Goal: Entertainment & Leisure: Consume media (video, audio)

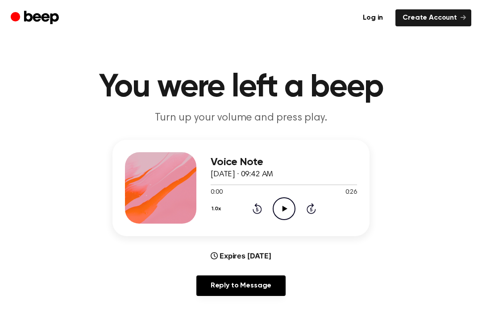
click at [279, 209] on icon "Play Audio" at bounding box center [284, 208] width 23 height 23
click at [246, 218] on div "1.0x Rewind 5 seconds Play Audio Skip 5 seconds" at bounding box center [284, 208] width 146 height 23
click at [245, 218] on div "1.0x Rewind 5 seconds Play Audio Skip 5 seconds" at bounding box center [284, 208] width 146 height 23
click at [256, 210] on icon "Rewind 5 seconds" at bounding box center [257, 209] width 10 height 12
click at [257, 216] on div "1.0x Rewind 5 seconds Play Audio Skip 5 seconds" at bounding box center [284, 208] width 146 height 23
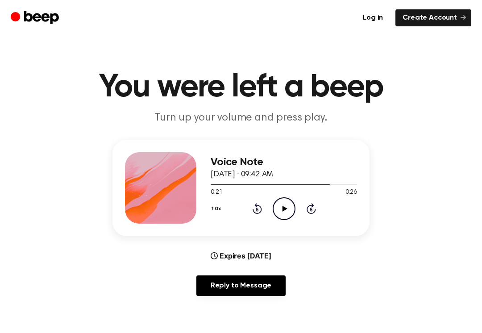
click at [252, 216] on div "1.0x Rewind 5 seconds Play Audio Skip 5 seconds" at bounding box center [284, 208] width 146 height 23
click at [260, 213] on icon "Rewind 5 seconds" at bounding box center [257, 209] width 10 height 12
click at [263, 216] on div "1.0x Rewind 5 seconds Play Audio Skip 5 seconds" at bounding box center [284, 208] width 146 height 23
click at [252, 212] on icon "Rewind 5 seconds" at bounding box center [257, 209] width 10 height 12
click at [250, 210] on div "1.0x Rewind 5 seconds Play Audio Skip 5 seconds" at bounding box center [284, 208] width 146 height 23
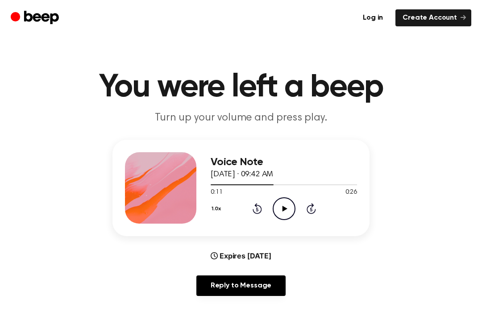
click at [254, 209] on icon "Rewind 5 seconds" at bounding box center [257, 209] width 10 height 12
click at [246, 220] on div "Voice Note [DATE] · 09:42 AM 0:06 0:26 Your browser does not support the [objec…" at bounding box center [284, 187] width 146 height 71
click at [249, 203] on div "1.0x Rewind 5 seconds Play Audio Skip 5 seconds" at bounding box center [284, 208] width 146 height 23
click at [258, 221] on div "Voice Note [DATE] · 09:42 AM 0:06 0:26 Your browser does not support the [objec…" at bounding box center [284, 187] width 146 height 71
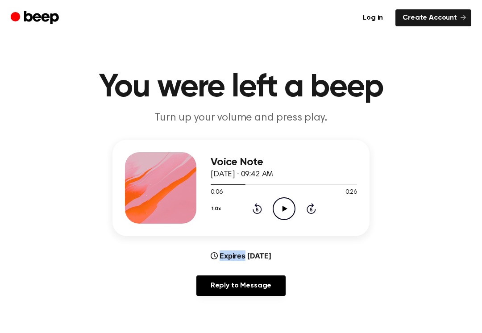
click at [248, 207] on div "1.0x Rewind 5 seconds Play Audio Skip 5 seconds" at bounding box center [284, 208] width 146 height 23
click at [248, 209] on div "1.0x Rewind 5 seconds Play Audio Skip 5 seconds" at bounding box center [284, 208] width 146 height 23
click at [247, 209] on div "1.0x Rewind 5 seconds Play Audio Skip 5 seconds" at bounding box center [284, 208] width 146 height 23
click at [253, 204] on icon "Rewind 5 seconds" at bounding box center [257, 209] width 10 height 12
click at [253, 203] on icon "Rewind 5 seconds" at bounding box center [257, 209] width 10 height 12
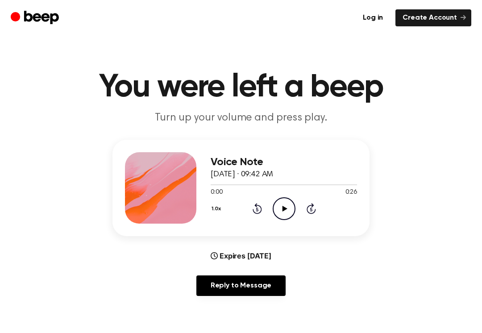
click at [248, 207] on div "1.0x Rewind 5 seconds Play Audio Skip 5 seconds" at bounding box center [284, 208] width 146 height 23
click at [248, 206] on div "1.0x Rewind 5 seconds Play Audio Skip 5 seconds" at bounding box center [284, 208] width 146 height 23
click at [284, 214] on icon "Play Audio" at bounding box center [284, 208] width 23 height 23
